Goal: Information Seeking & Learning: Check status

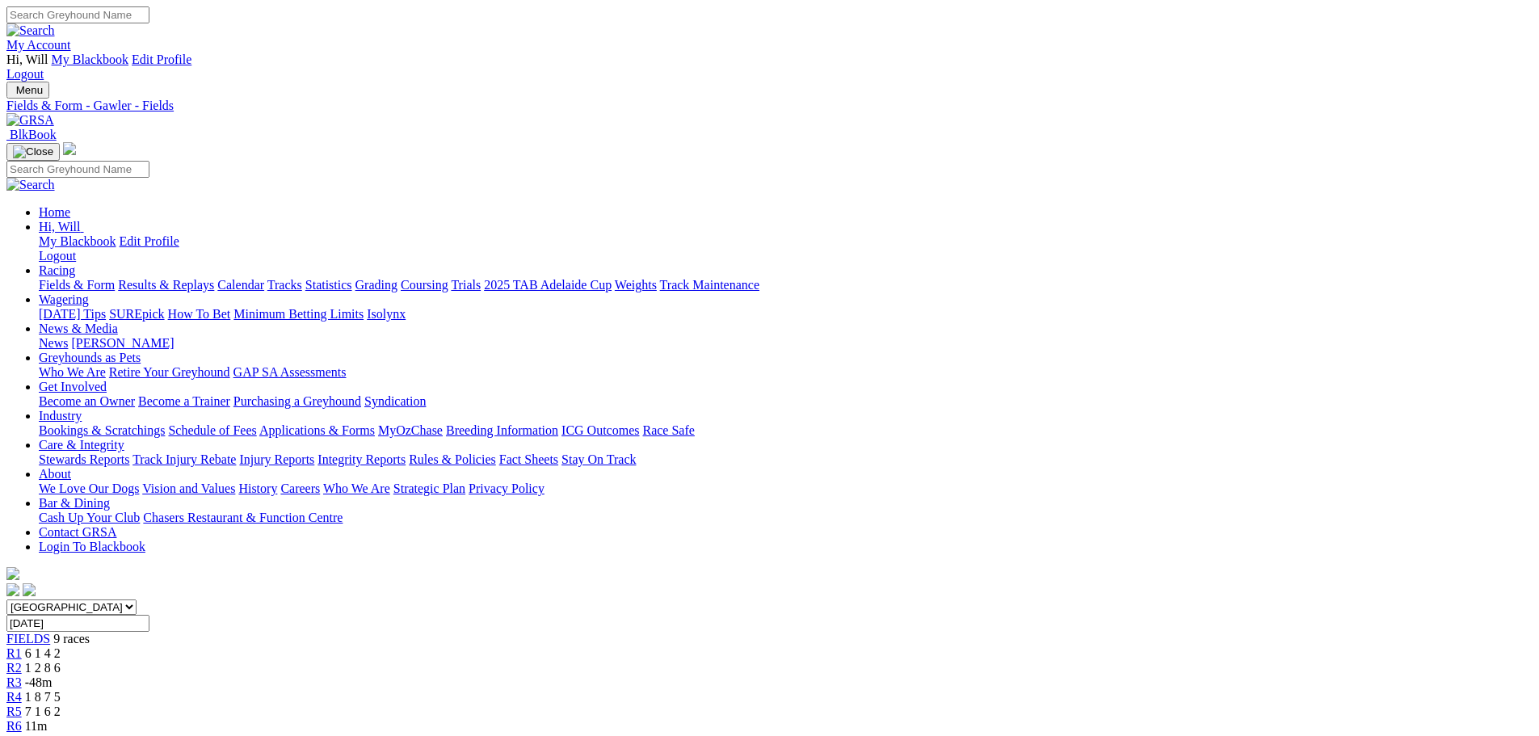
click at [214, 278] on link "Results & Replays" at bounding box center [166, 285] width 96 height 14
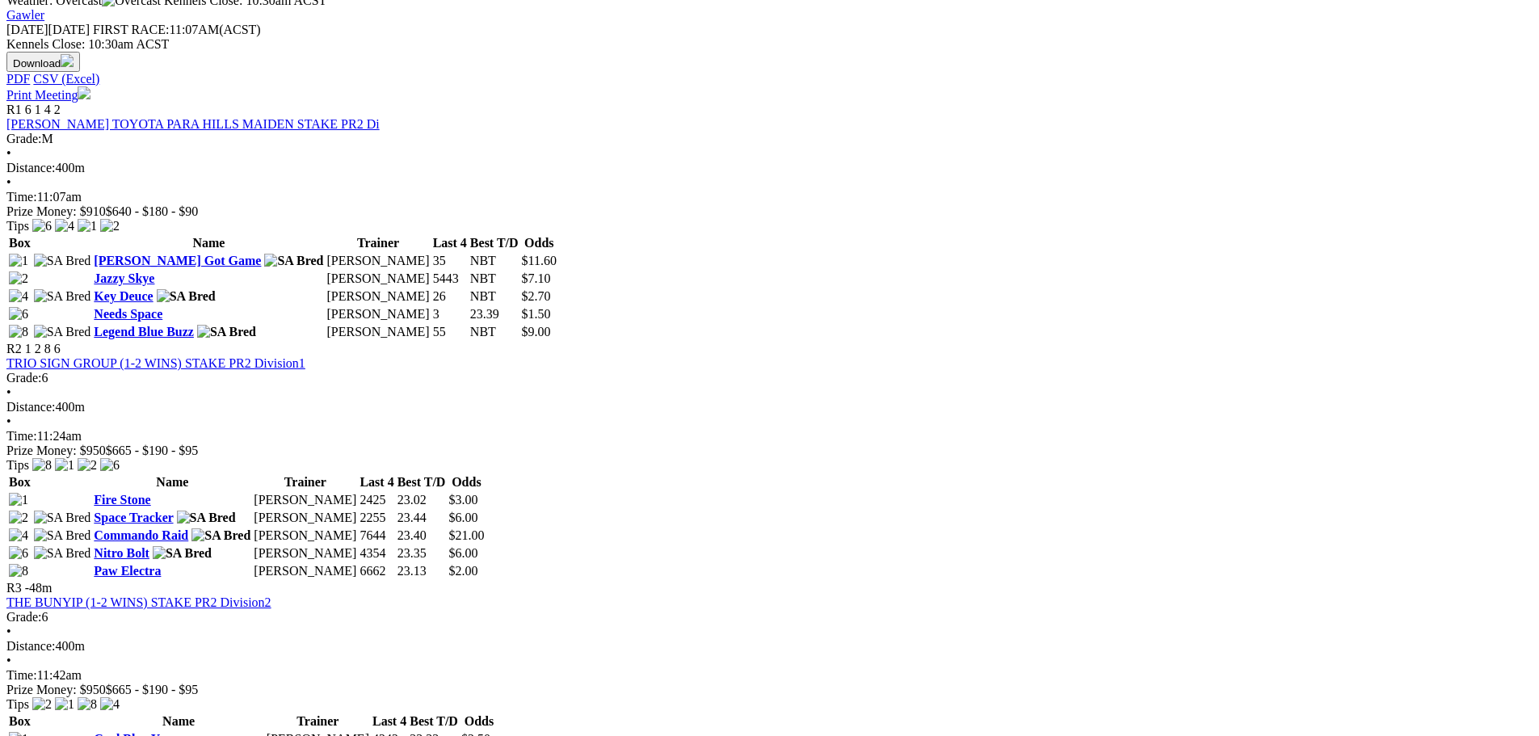
scroll to position [888, 0]
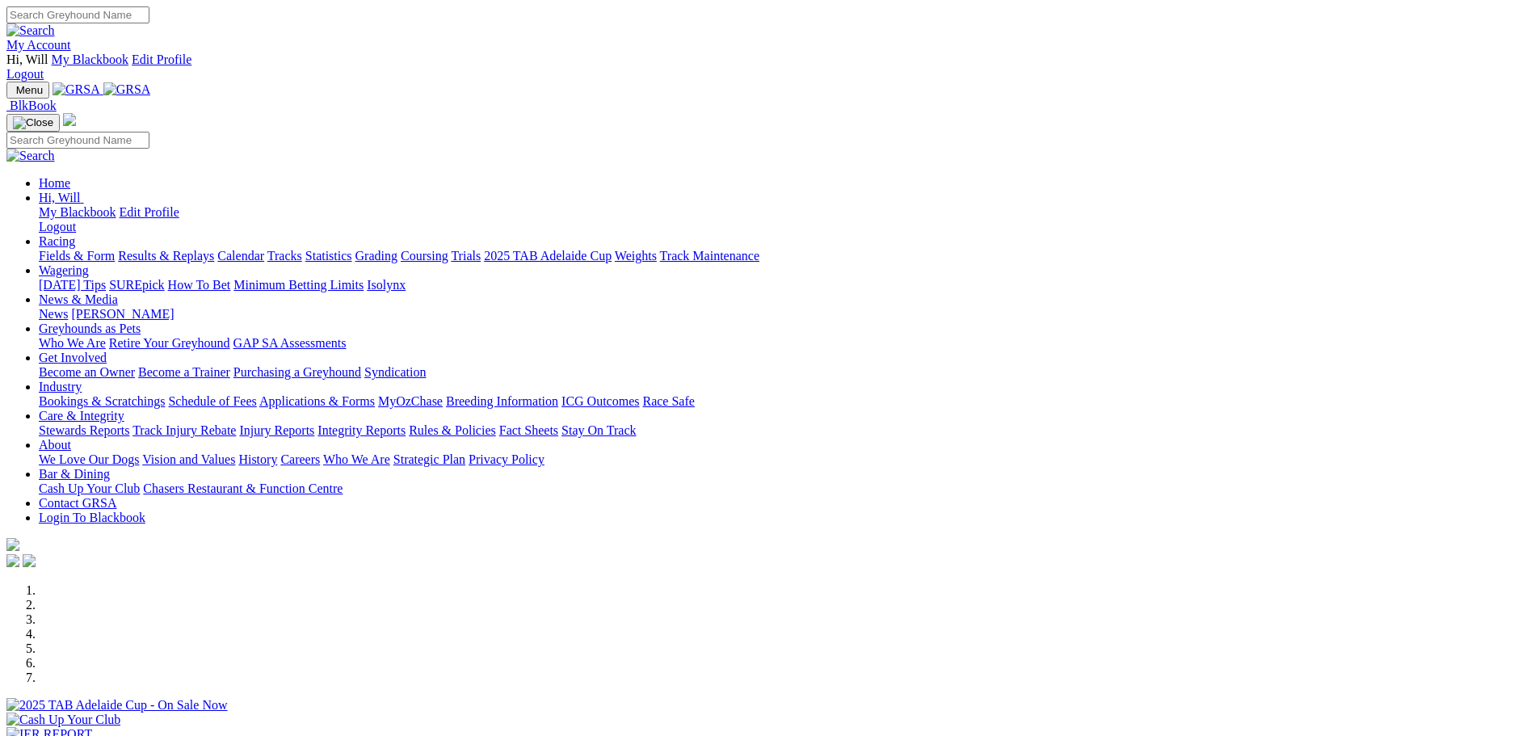
click at [214, 249] on link "Results & Replays" at bounding box center [166, 256] width 96 height 14
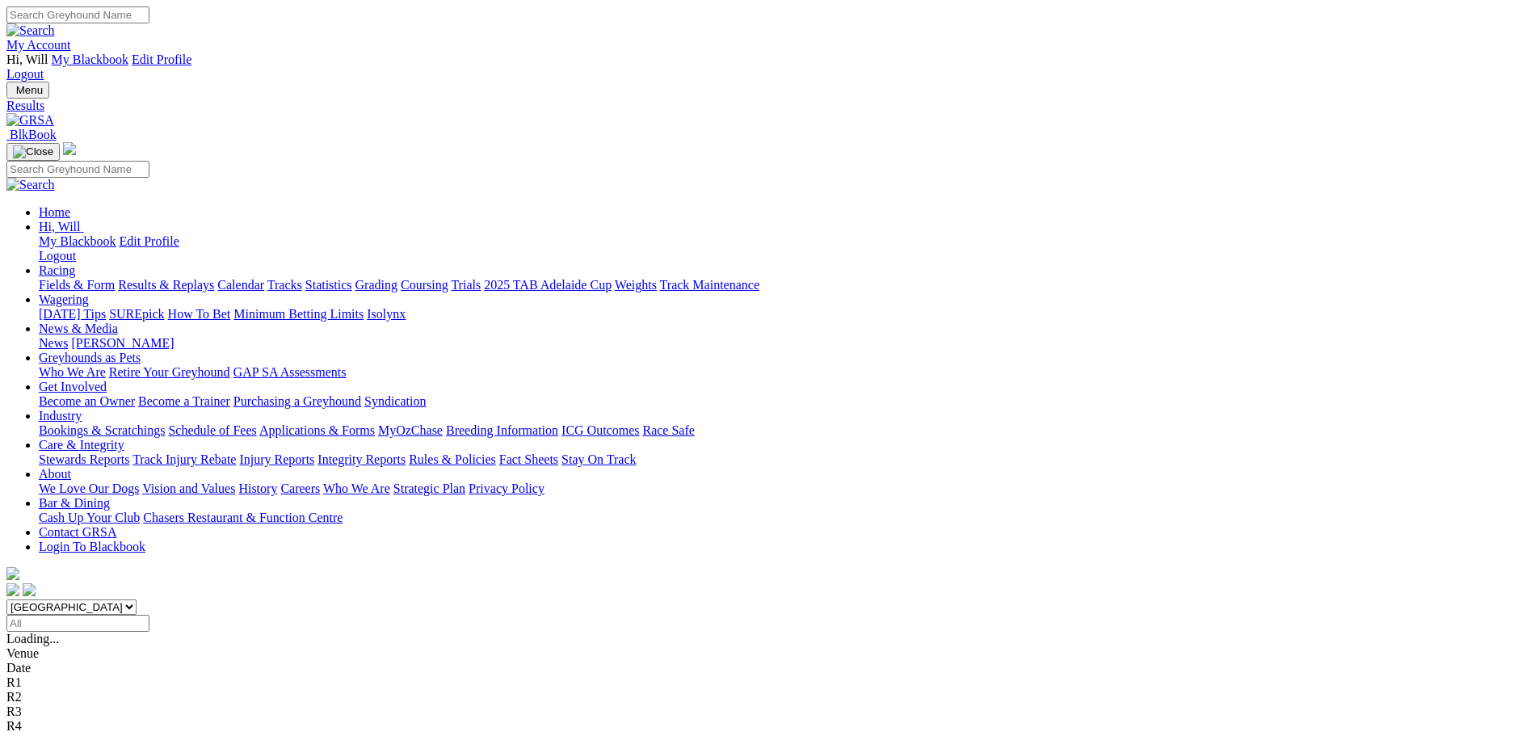
click at [789, 704] on div "R5 7 1 6 2" at bounding box center [769, 711] width 1526 height 15
click at [846, 704] on div "R5 7 1 6 2" at bounding box center [769, 711] width 1526 height 15
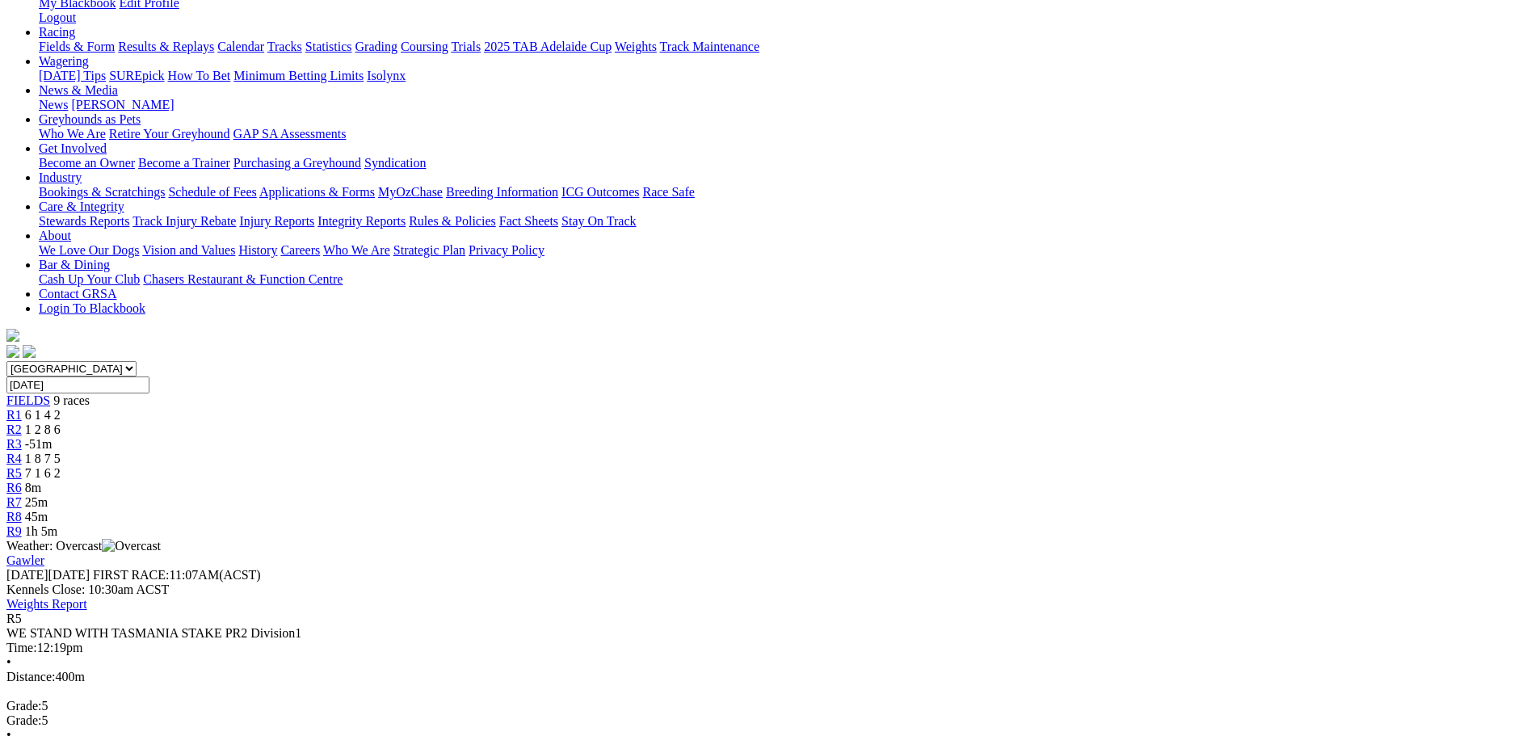
scroll to position [242, 0]
